Goal: Navigation & Orientation: Understand site structure

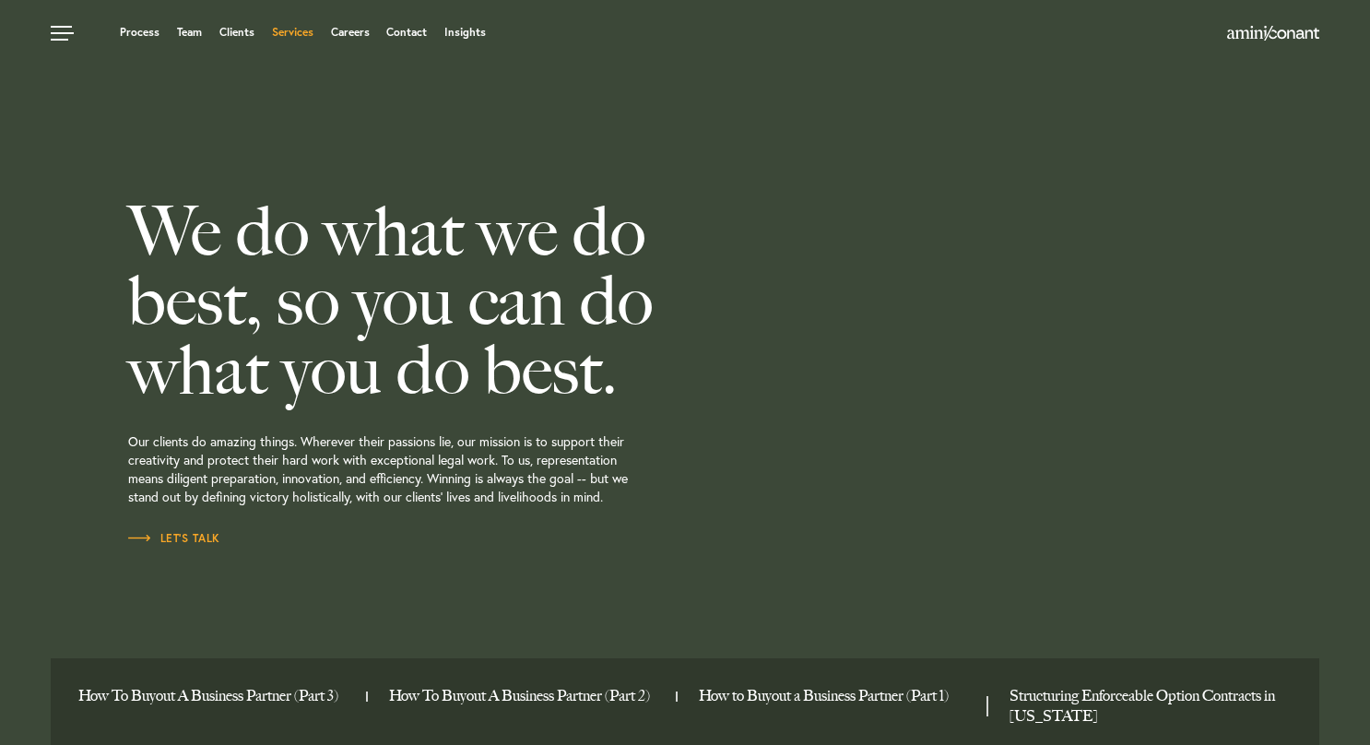
click at [300, 31] on link "Services" at bounding box center [292, 32] width 41 height 11
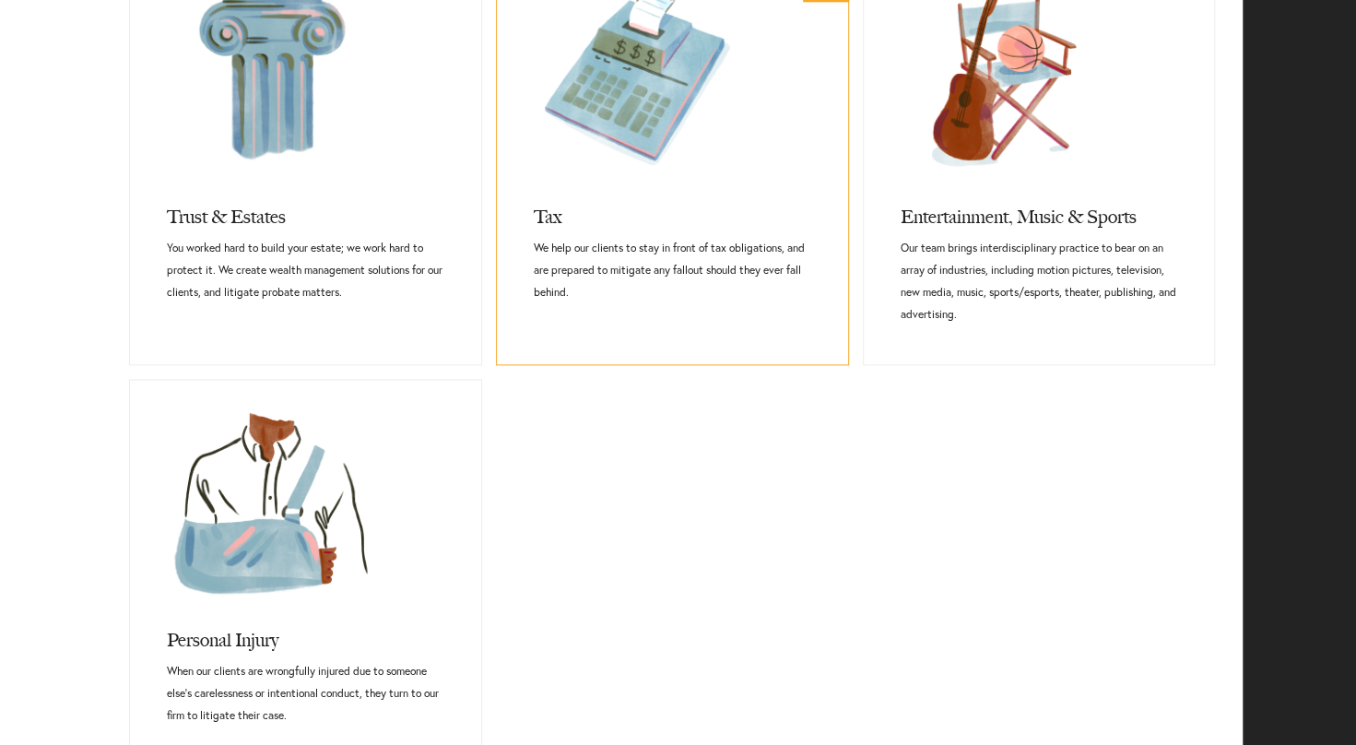
scroll to position [1383, 0]
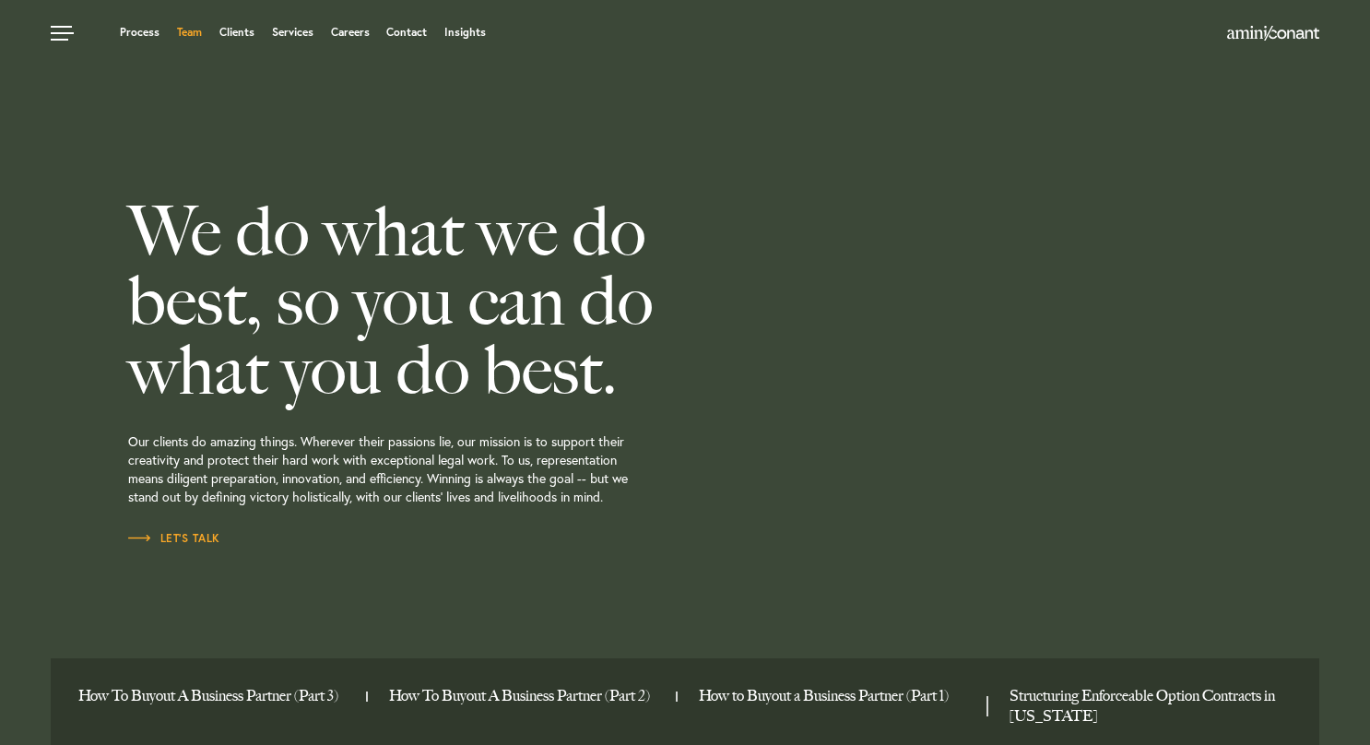
click at [190, 28] on link "Team" at bounding box center [189, 32] width 25 height 11
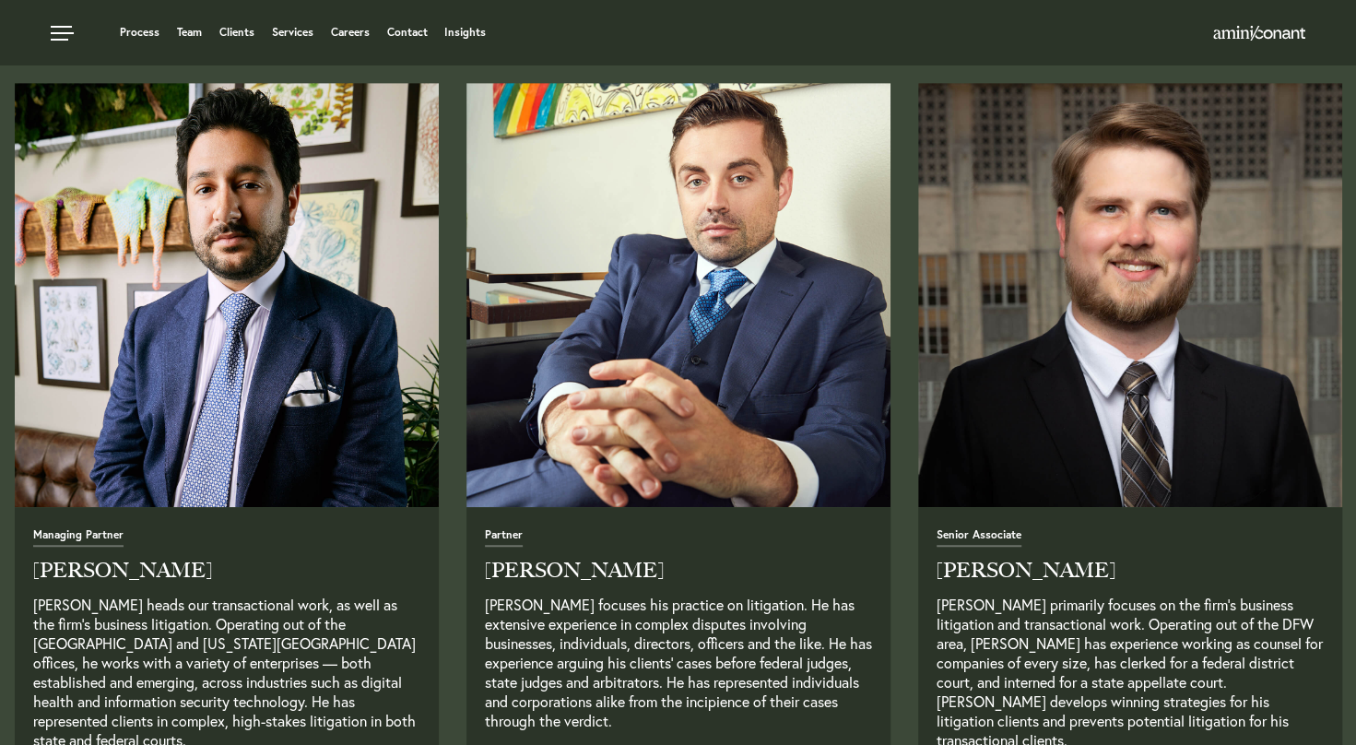
scroll to position [618, 0]
